Goal: Task Accomplishment & Management: Complete application form

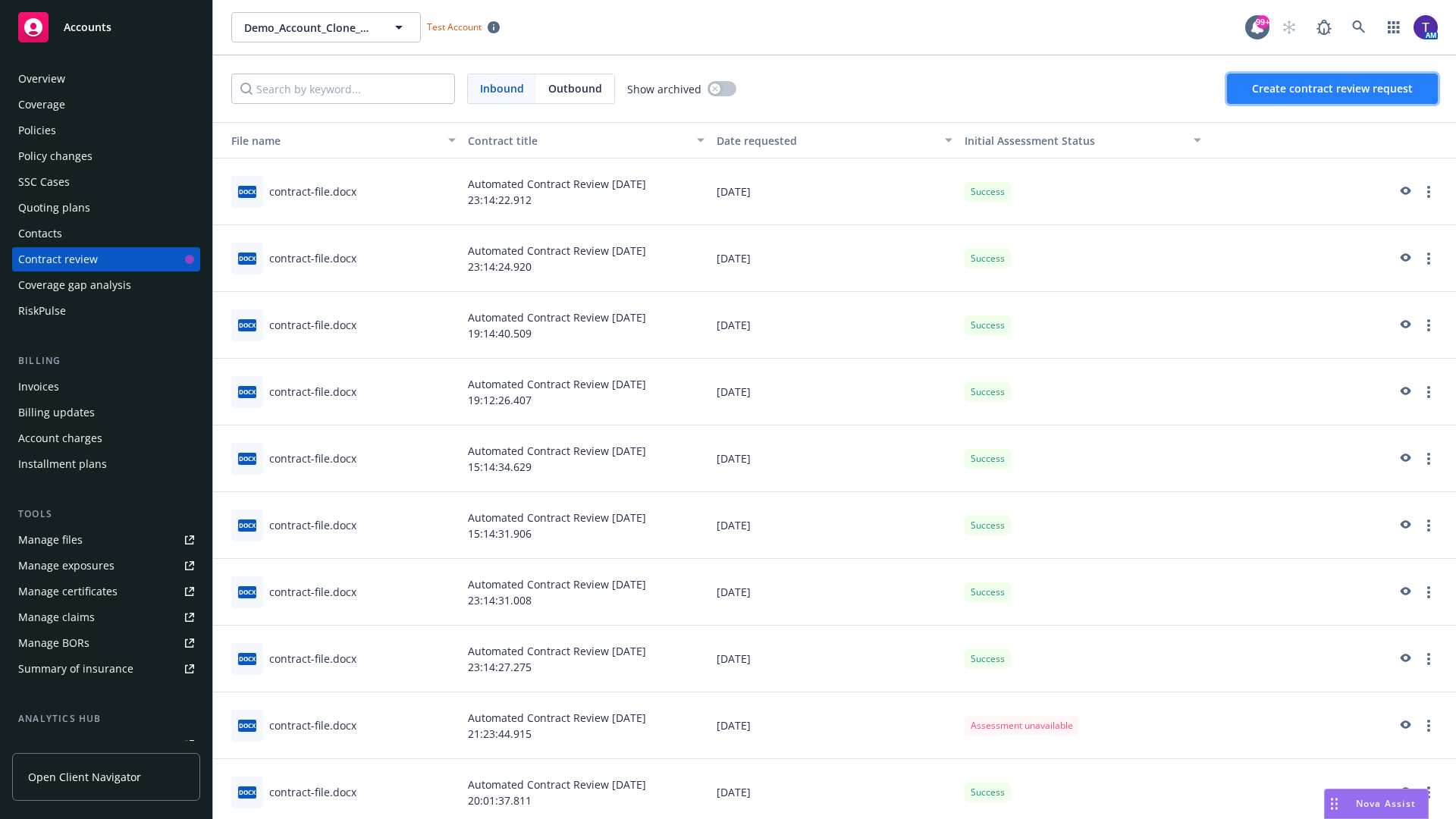
click at [1334, 89] on span "Create contract review request" at bounding box center [1332, 88] width 161 height 15
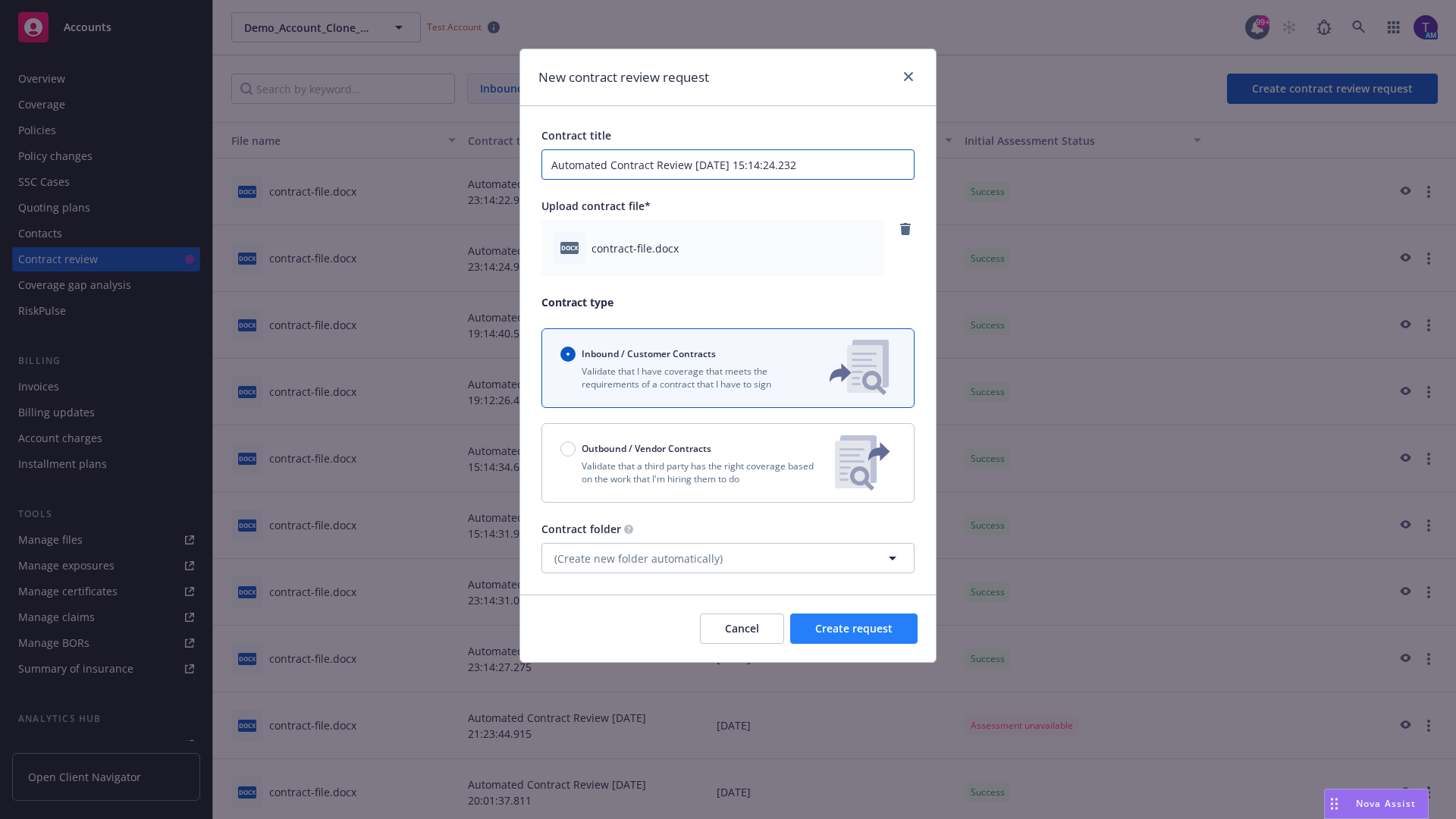
type input "Automated Contract Review [DATE] 15:14:24.232"
click at [854, 629] on span "Create request" at bounding box center [854, 629] width 77 height 15
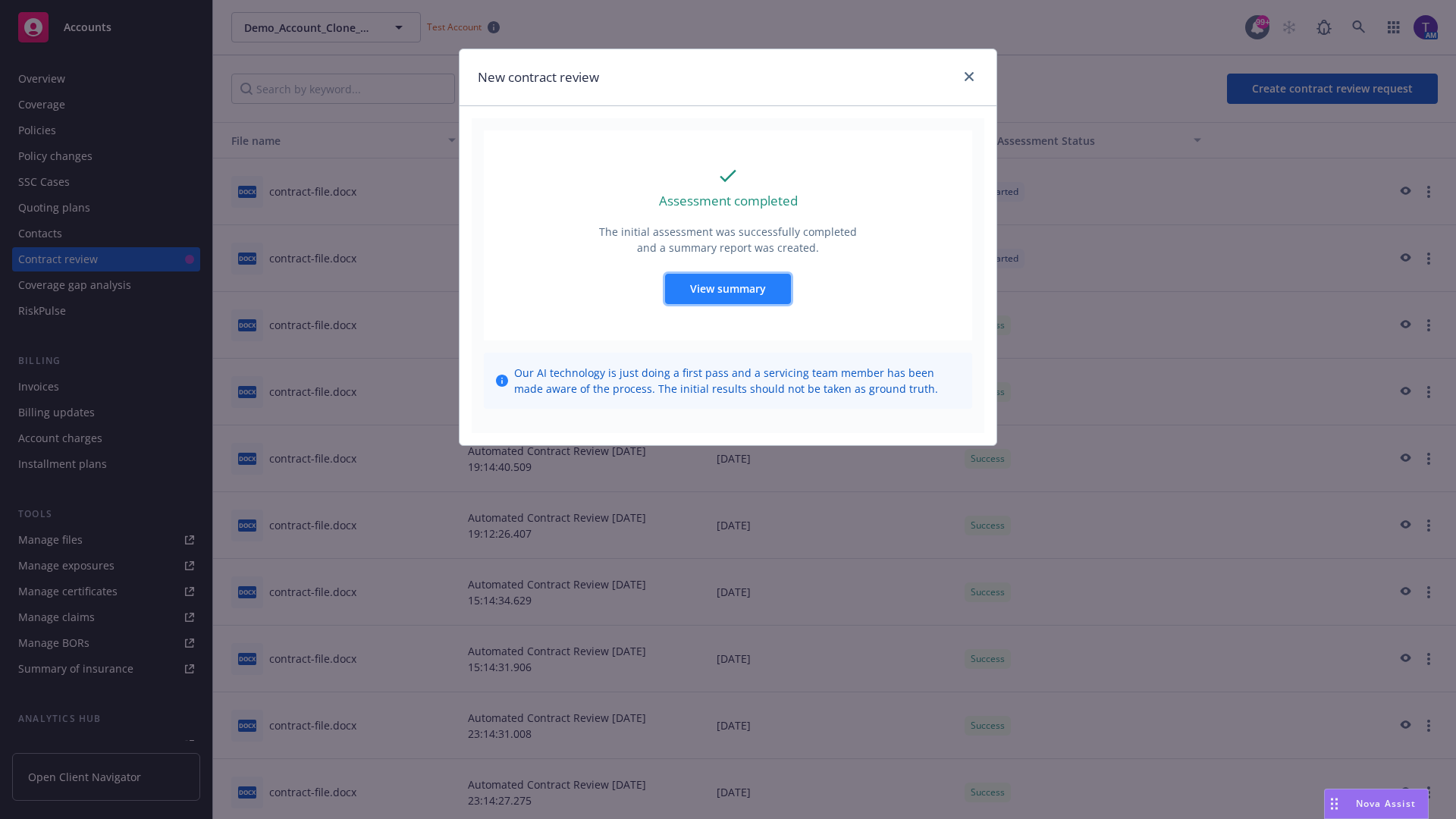
click at [728, 288] on span "View summary" at bounding box center [728, 289] width 76 height 15
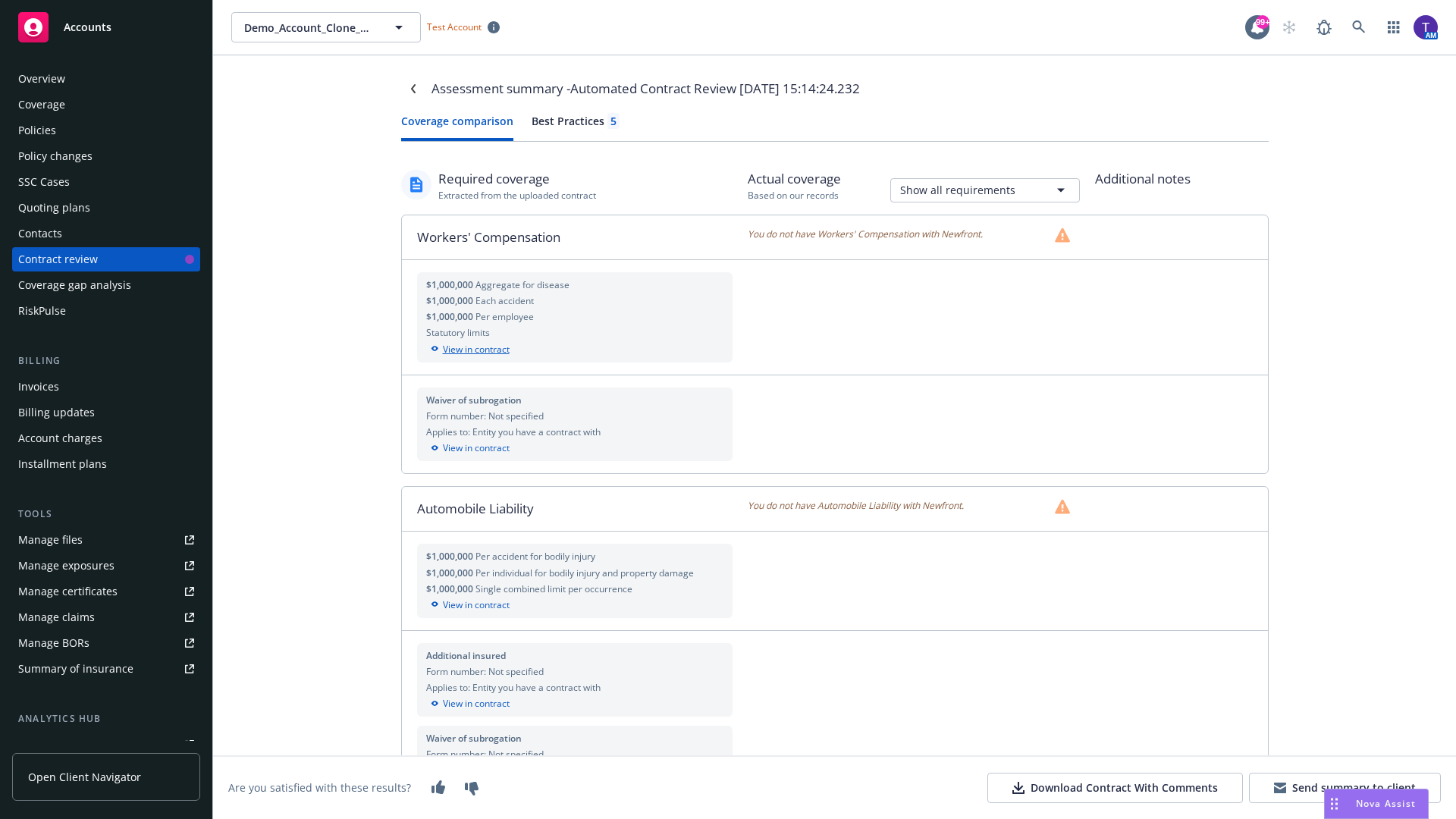
click at [574, 349] on div "View in contract" at bounding box center [575, 349] width 298 height 14
